Goal: Navigation & Orientation: Find specific page/section

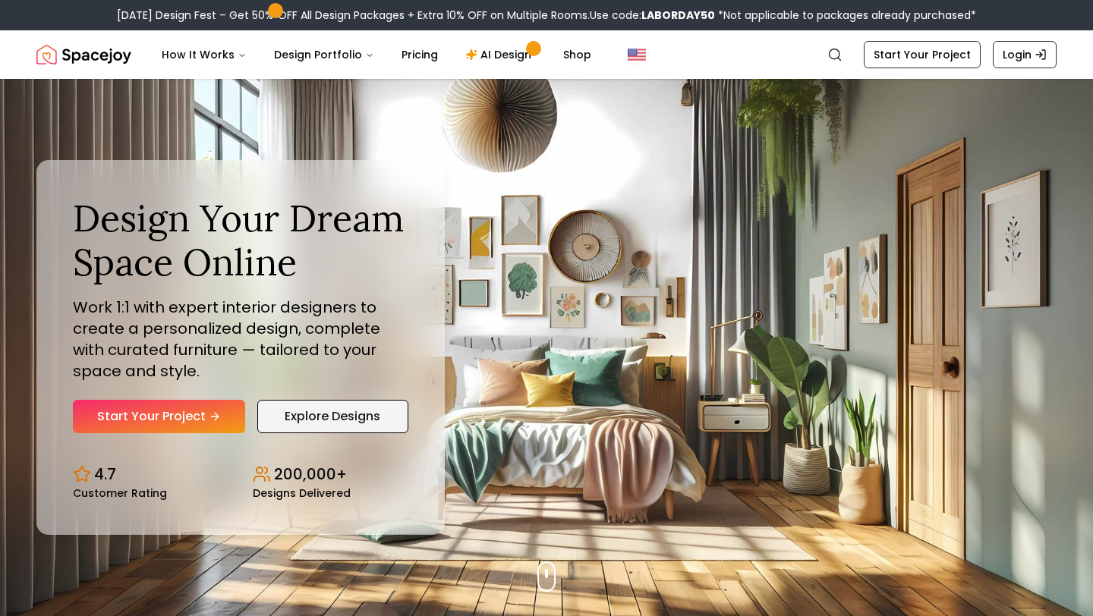
click at [372, 425] on link "Explore Designs" at bounding box center [332, 416] width 151 height 33
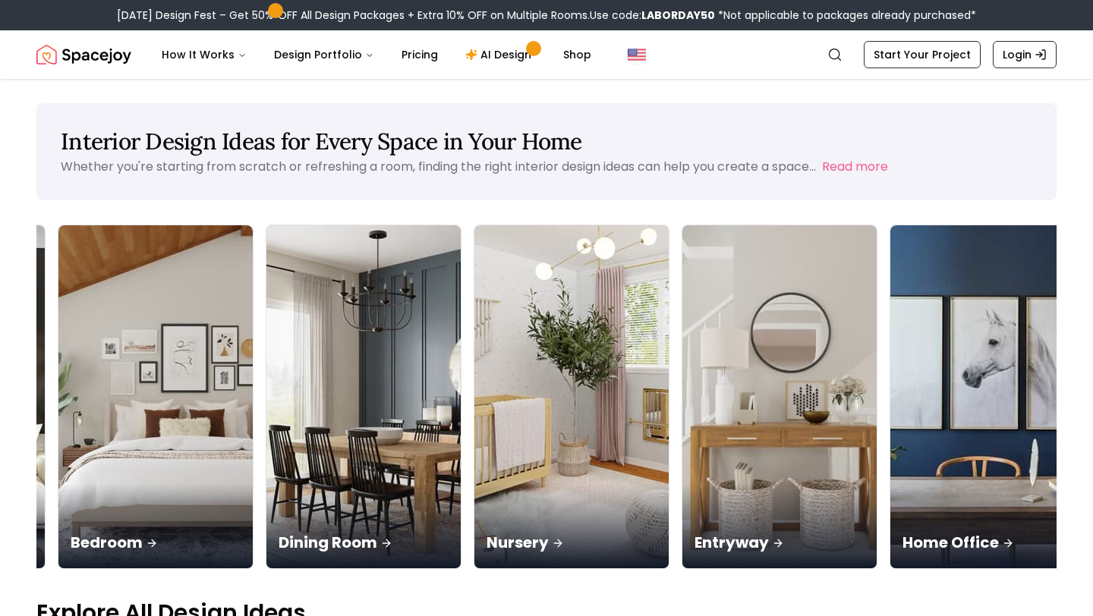
scroll to position [0, 395]
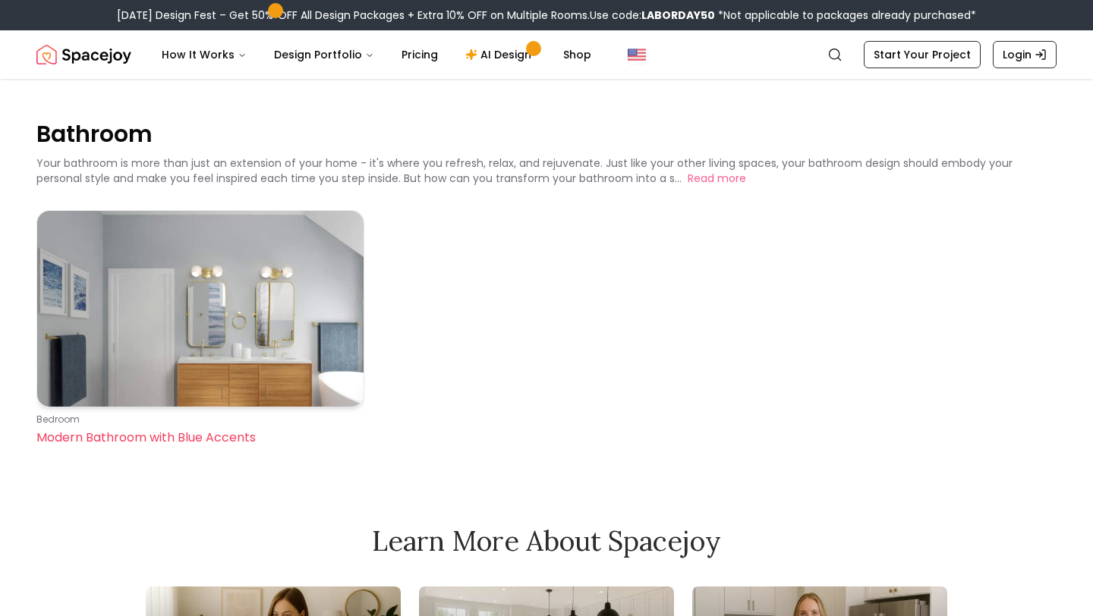
click at [208, 315] on img at bounding box center [200, 309] width 326 height 196
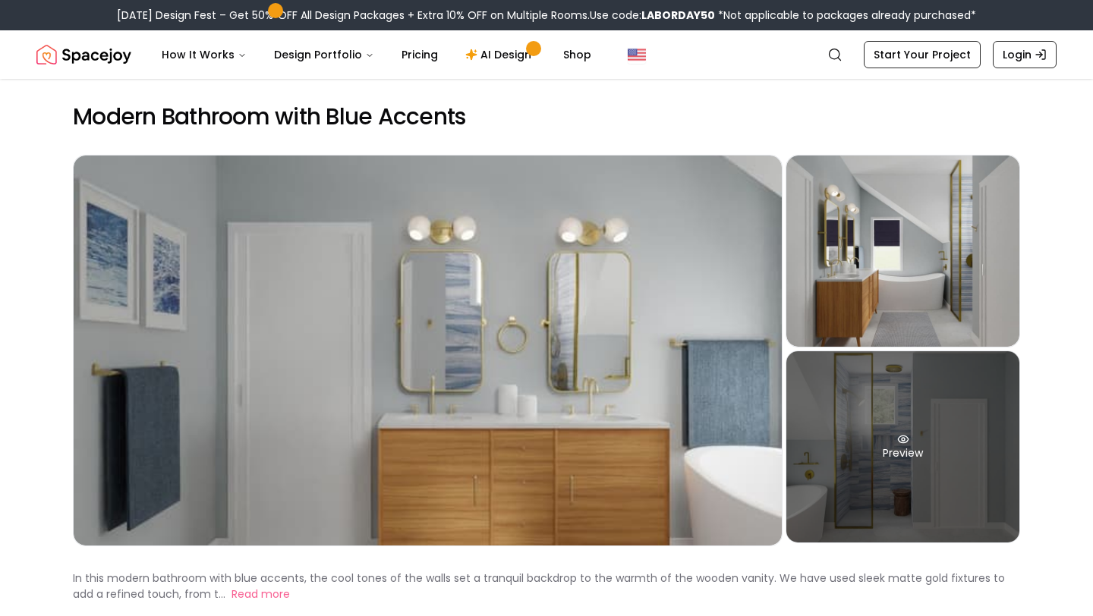
click at [796, 460] on div "Preview" at bounding box center [902, 446] width 233 height 191
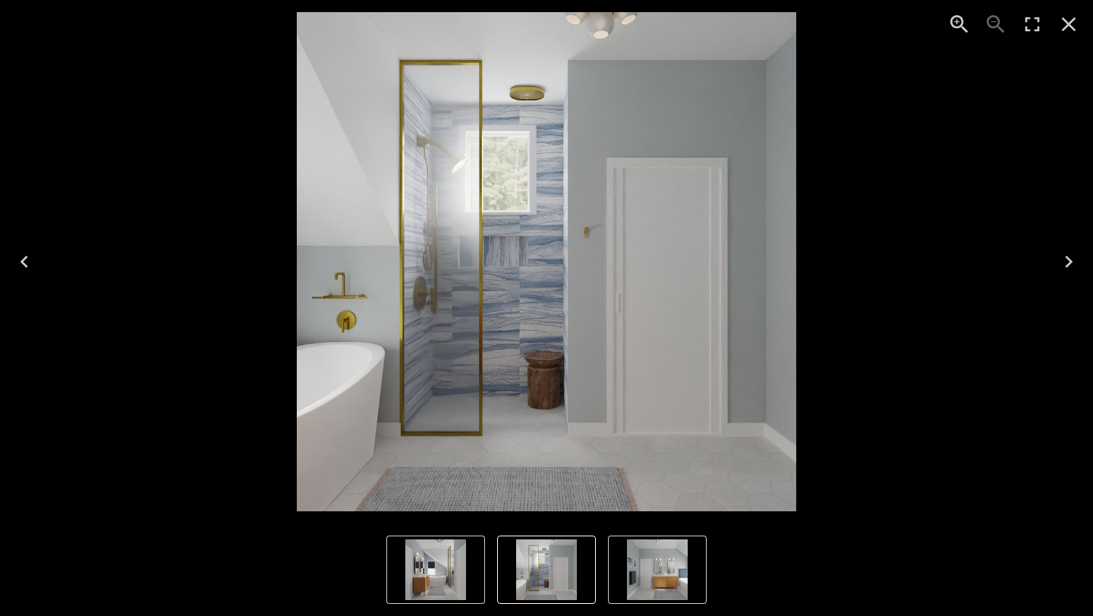
click at [662, 562] on img "1 of 3" at bounding box center [657, 570] width 61 height 61
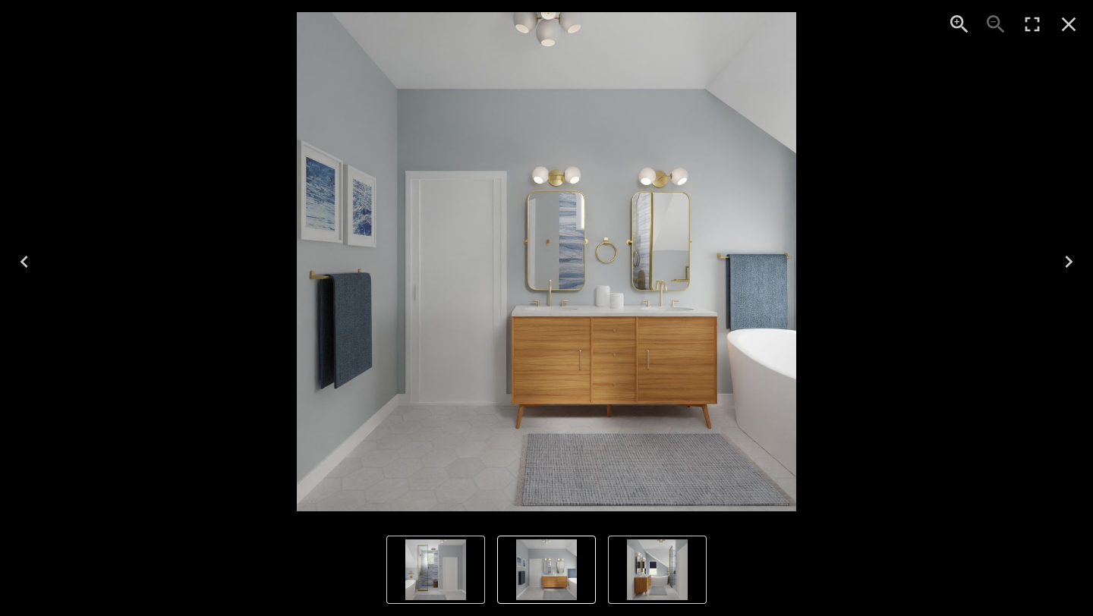
click at [1074, 22] on icon "Close" at bounding box center [1069, 24] width 24 height 24
